Goal: Task Accomplishment & Management: Use online tool/utility

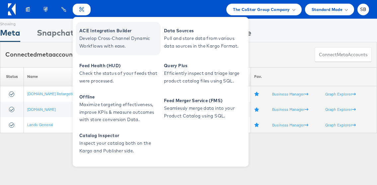
click at [93, 32] on span "ACE Integration Builder" at bounding box center [119, 31] width 80 height 8
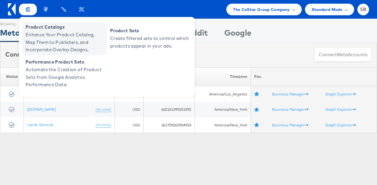
click at [61, 29] on span "Product Catalogs" at bounding box center [66, 27] width 80 height 8
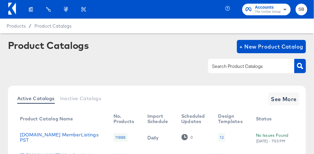
scroll to position [37, 0]
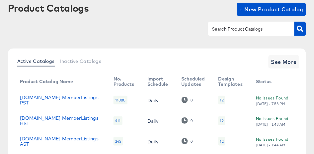
click at [245, 28] on input "text" at bounding box center [246, 29] width 71 height 8
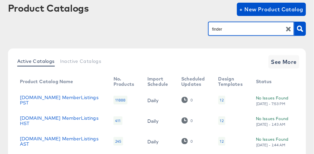
type input "finder"
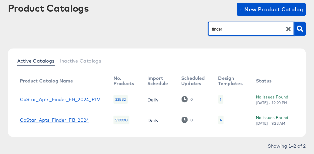
click at [75, 119] on link "CoStar_Apts_Finder_FB_2024" at bounding box center [54, 119] width 69 height 5
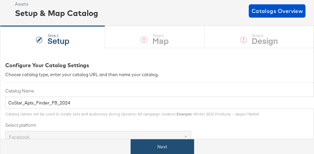
click at [173, 145] on button "Next" at bounding box center [162, 146] width 63 height 15
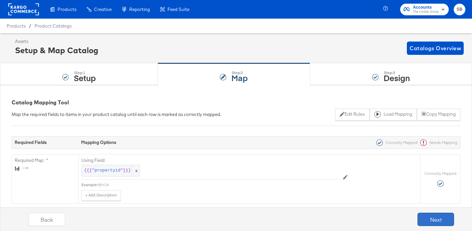
click at [314, 153] on button "Next" at bounding box center [435, 219] width 37 height 13
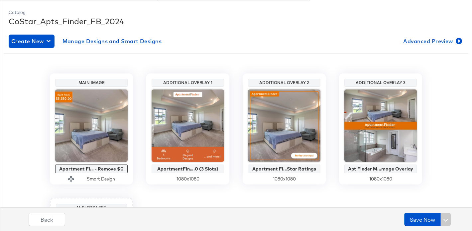
scroll to position [85, 0]
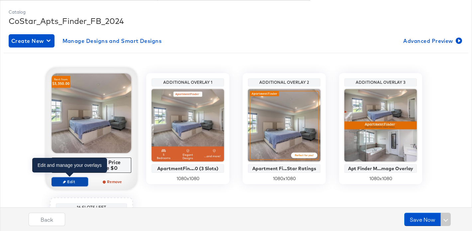
click at [69, 153] on span "Edit" at bounding box center [69, 181] width 31 height 5
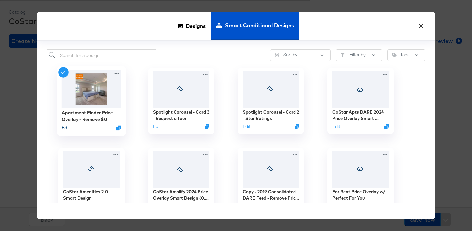
click at [67, 126] on button "Edit" at bounding box center [66, 128] width 8 height 6
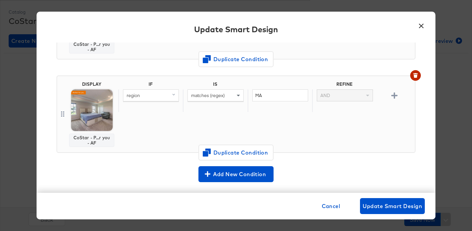
scroll to position [335, 0]
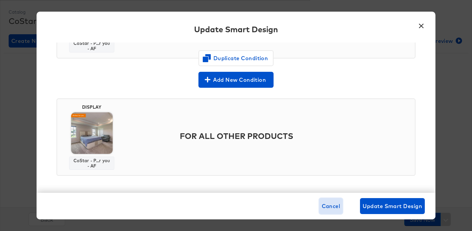
click at [314, 153] on span "Cancel" at bounding box center [330, 205] width 19 height 9
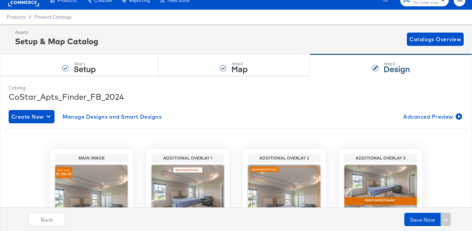
scroll to position [5, 0]
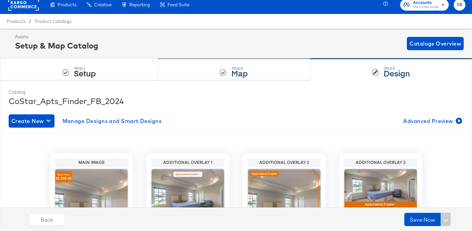
click at [212, 70] on div "Step: 2 Map" at bounding box center [234, 70] width 152 height 22
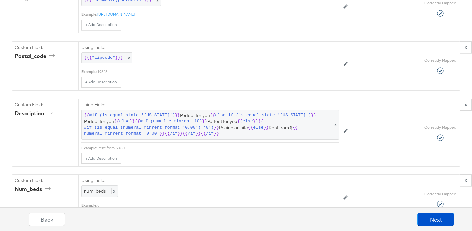
scroll to position [981, 0]
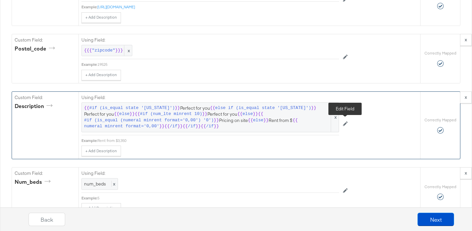
click at [314, 123] on button at bounding box center [345, 124] width 13 height 11
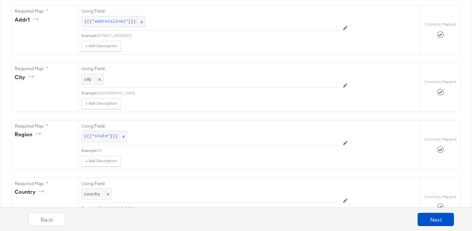
scroll to position [0, 0]
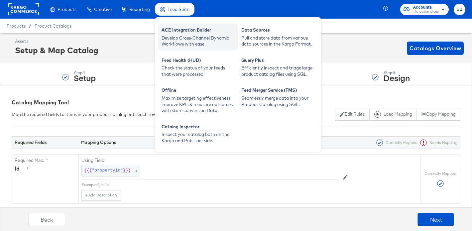
click at [183, 28] on div "ACE Integration Builder" at bounding box center [197, 31] width 73 height 8
